Goal: Task Accomplishment & Management: Manage account settings

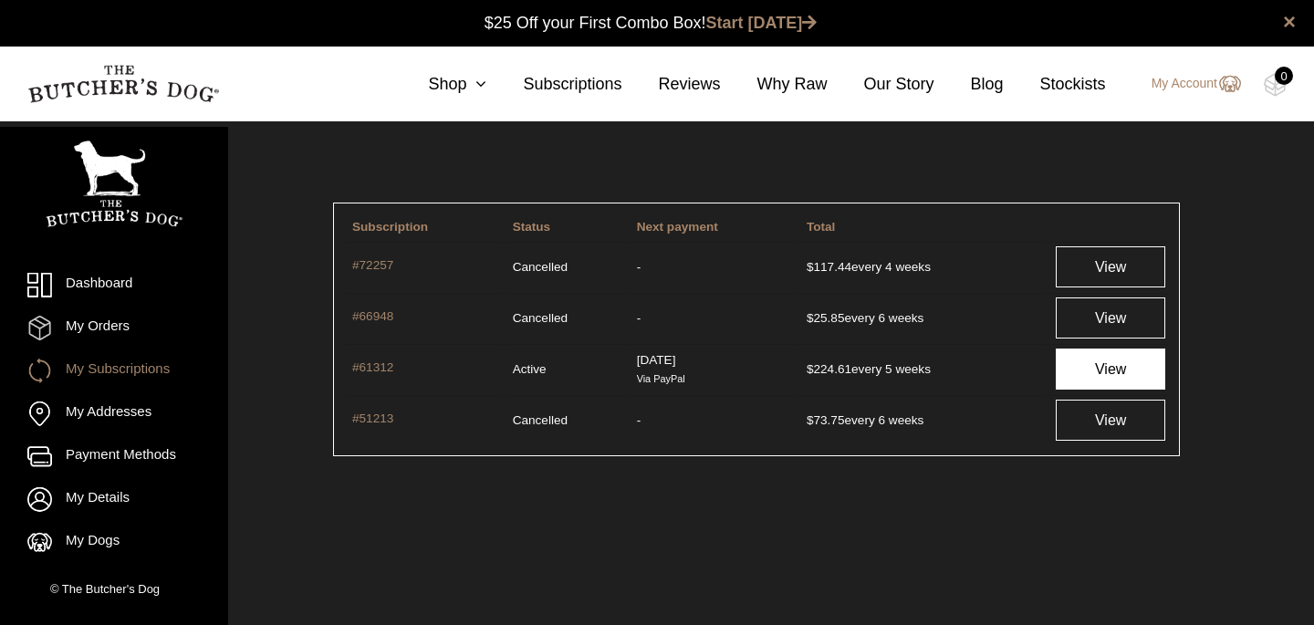
click at [1121, 368] on link "View" at bounding box center [1109, 368] width 109 height 41
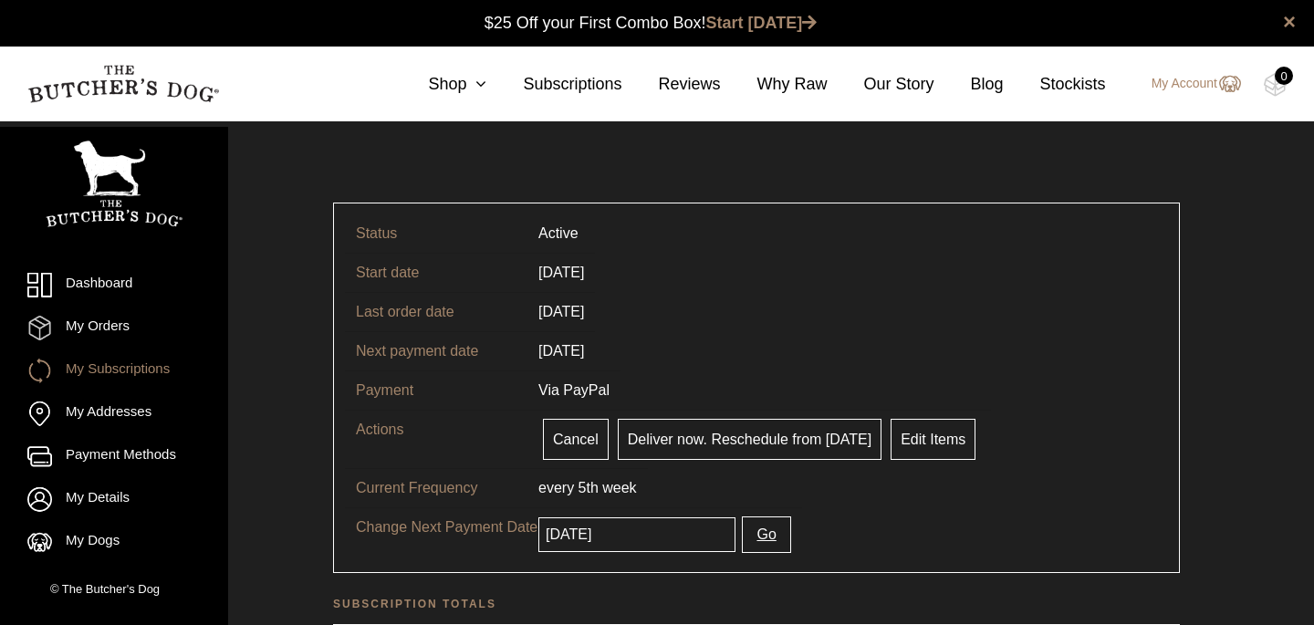
scroll to position [1, 0]
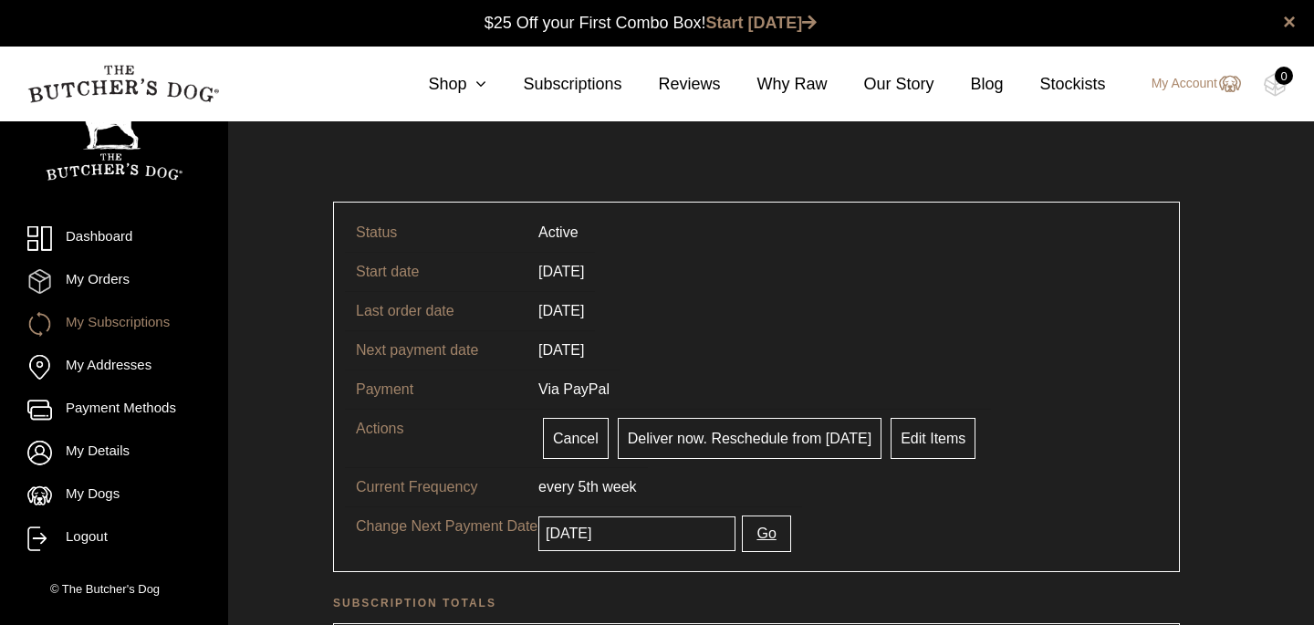
click at [655, 530] on input "[DATE]" at bounding box center [636, 533] width 197 height 35
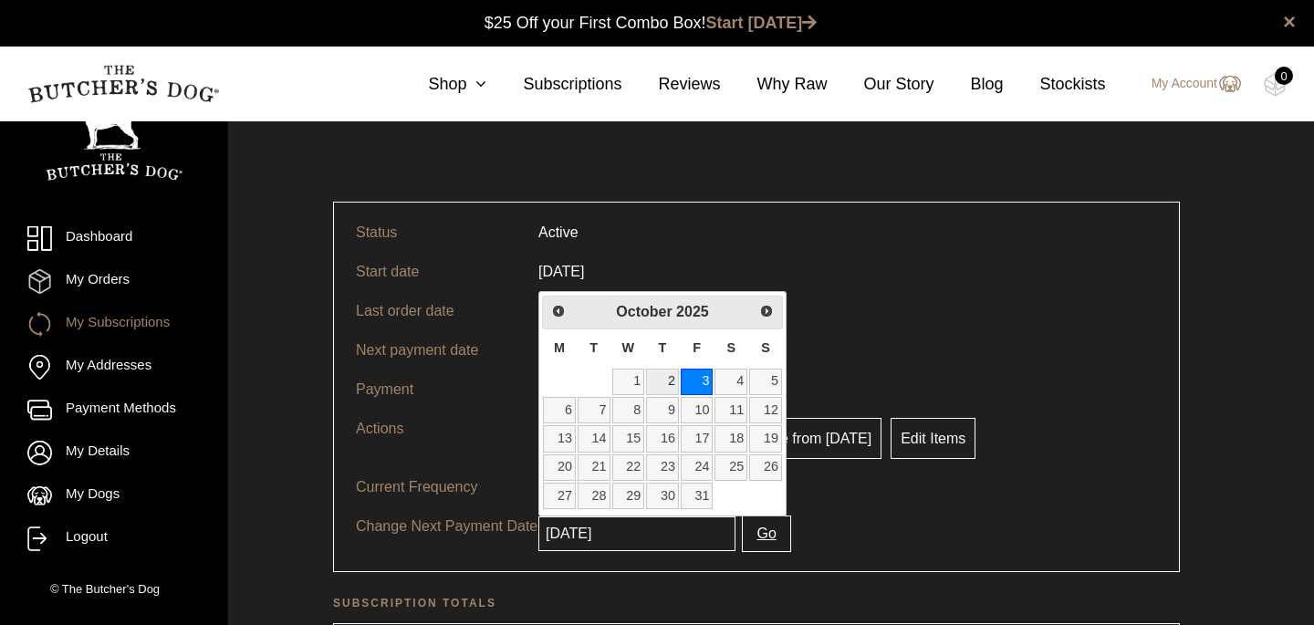
click at [670, 384] on link "2" at bounding box center [662, 382] width 33 height 26
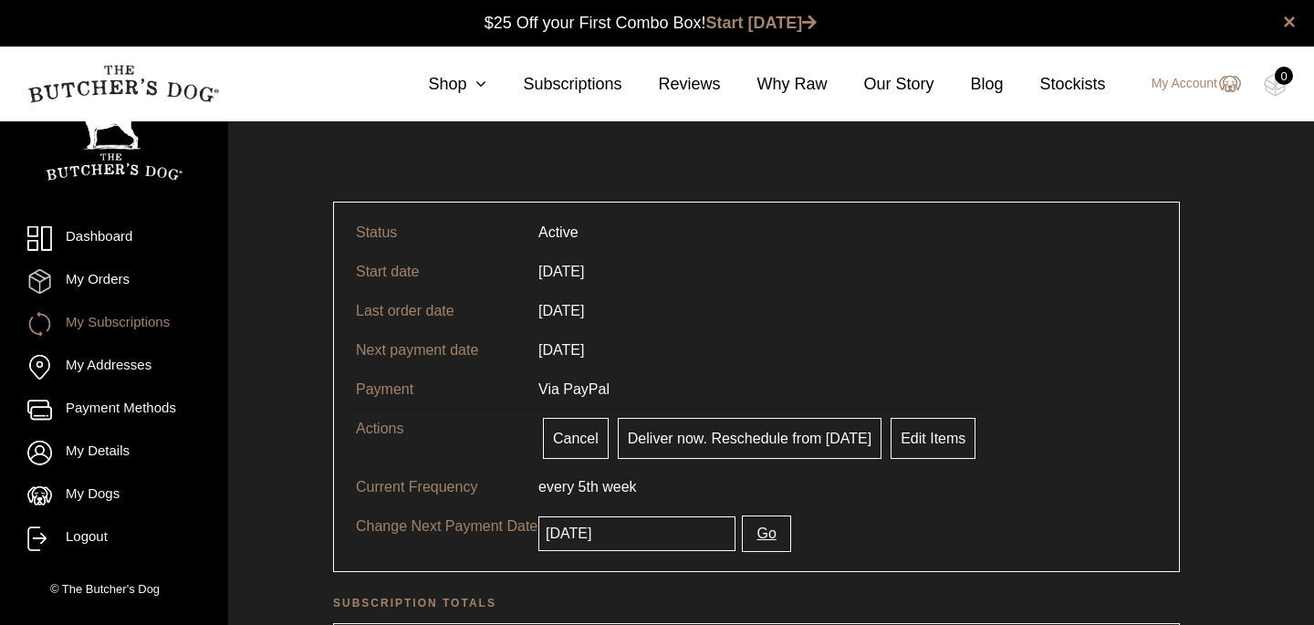
click at [646, 534] on input "2025-10-02" at bounding box center [636, 533] width 197 height 35
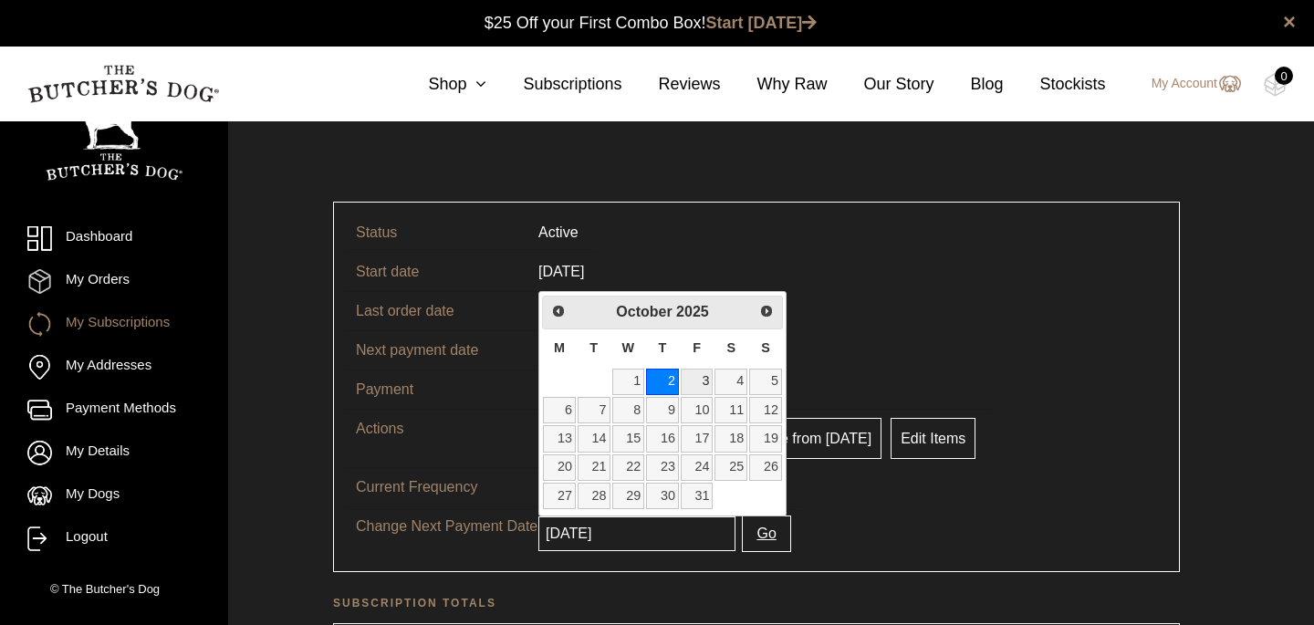
click at [699, 383] on link "3" at bounding box center [696, 382] width 33 height 26
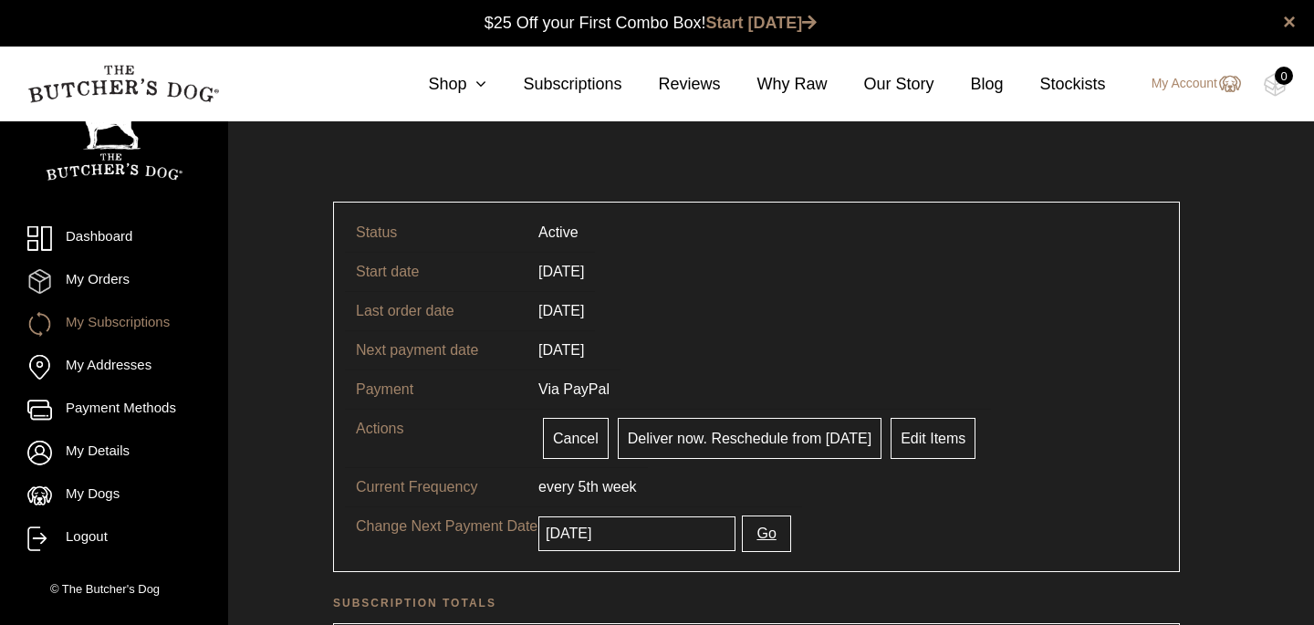
click at [641, 534] on input "2025-10-03" at bounding box center [636, 533] width 197 height 35
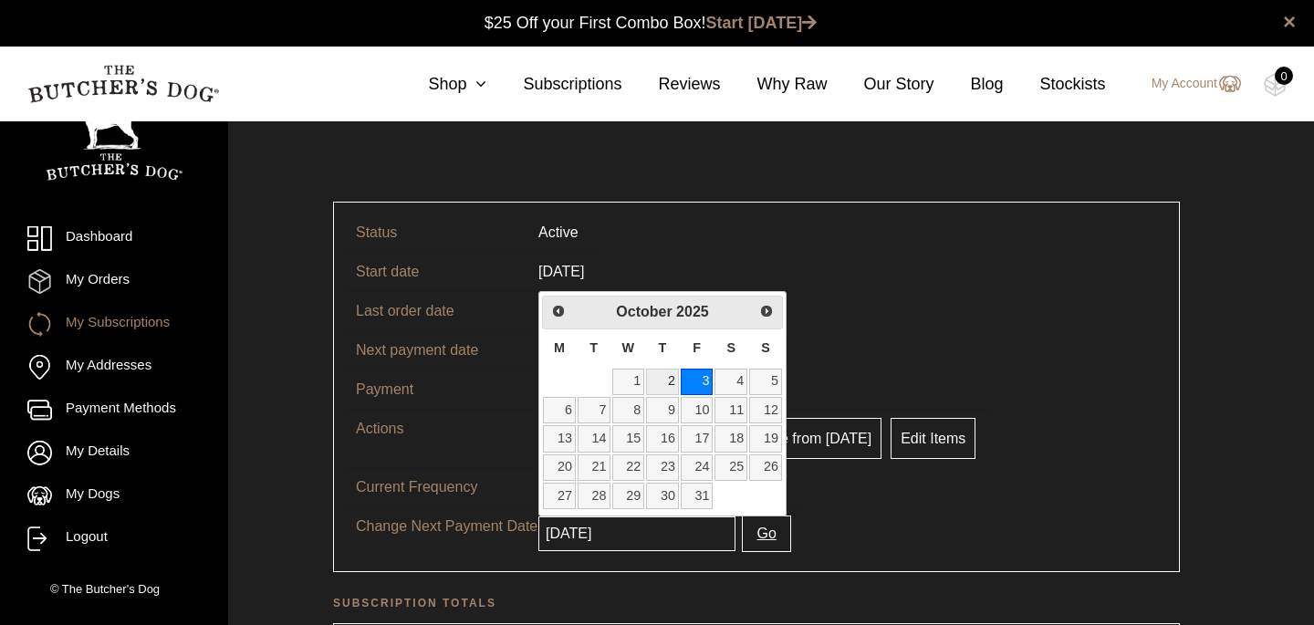
click at [668, 385] on link "2" at bounding box center [662, 382] width 33 height 26
type input "2025-10-02"
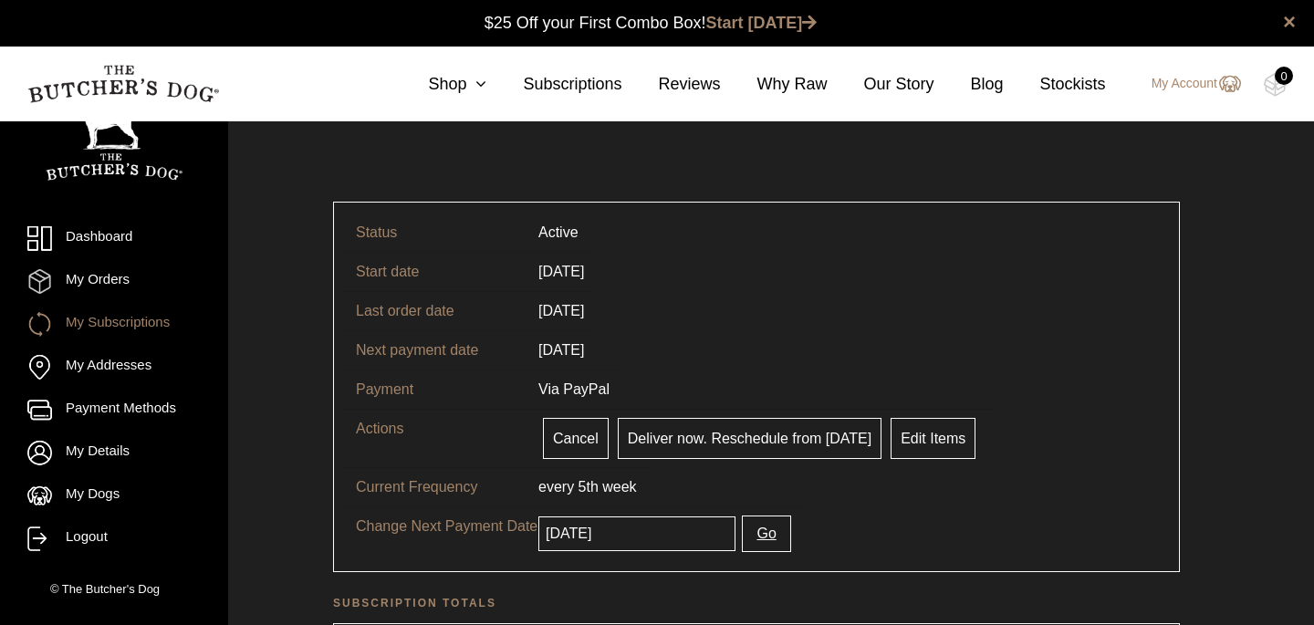
click at [746, 537] on button "Go" at bounding box center [766, 533] width 48 height 36
